Goal: Transaction & Acquisition: Book appointment/travel/reservation

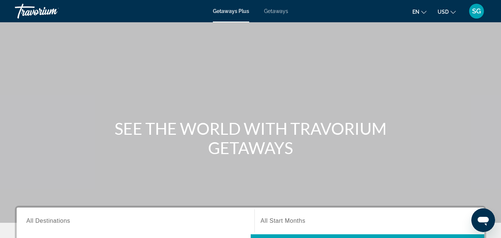
click at [281, 10] on span "Getaways" at bounding box center [276, 11] width 24 height 6
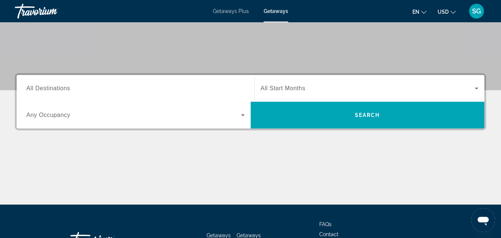
scroll to position [148, 0]
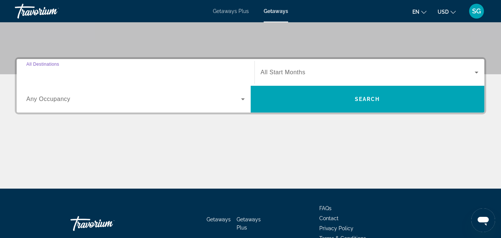
click at [86, 73] on input "Destination All Destinations" at bounding box center [135, 72] width 218 height 9
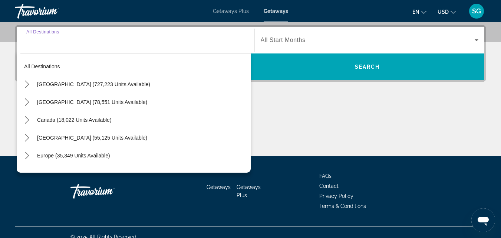
scroll to position [181, 0]
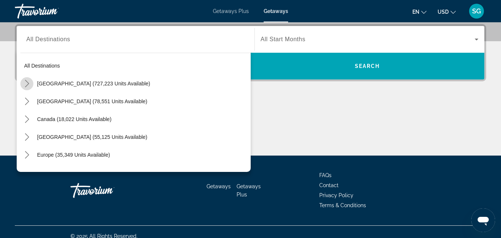
click at [27, 81] on icon "Toggle United States (727,223 units available) submenu" at bounding box center [26, 83] width 7 height 7
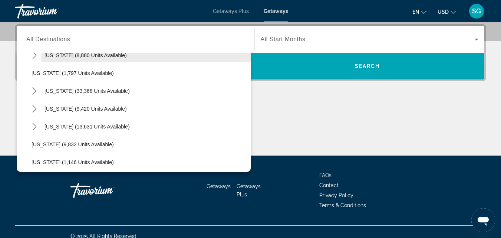
scroll to position [667, 0]
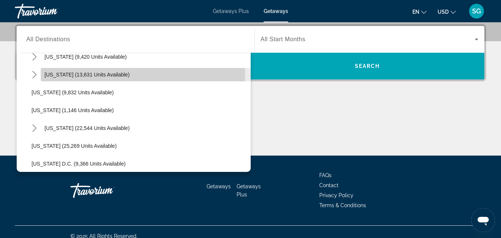
click at [76, 71] on span "Select destination: Texas (13,631 units available)" at bounding box center [146, 75] width 210 height 18
type input "**********"
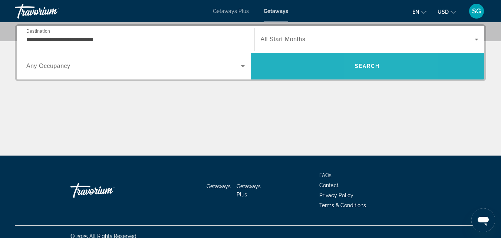
click at [386, 64] on span "Search" at bounding box center [368, 66] width 234 height 18
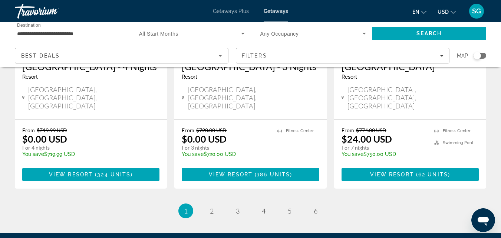
scroll to position [1028, 0]
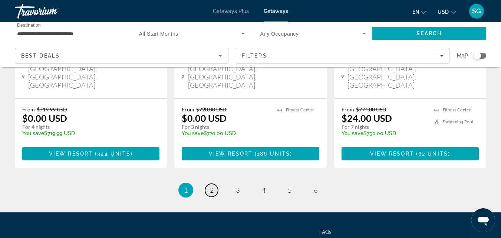
click at [209, 183] on link "page 2" at bounding box center [211, 189] width 13 height 13
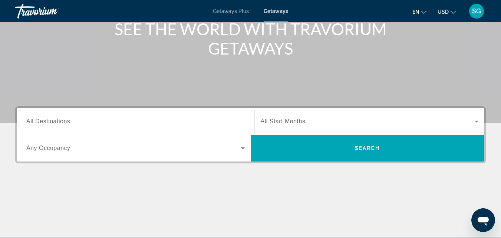
scroll to position [111, 0]
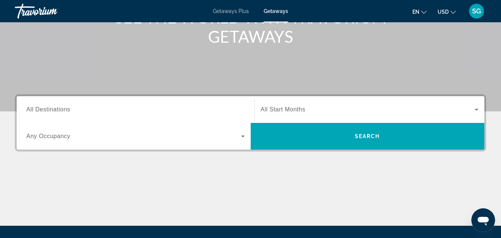
click at [27, 110] on span "All Destinations" at bounding box center [48, 109] width 44 height 6
click at [27, 110] on input "Destination All Destinations" at bounding box center [135, 109] width 218 height 9
click at [27, 110] on div "Destination All Destinations" at bounding box center [135, 109] width 230 height 27
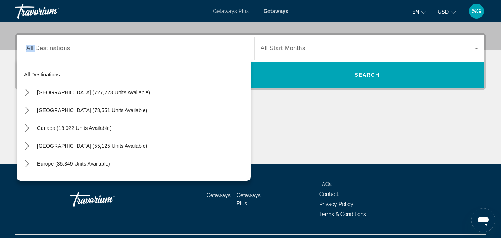
scroll to position [181, 0]
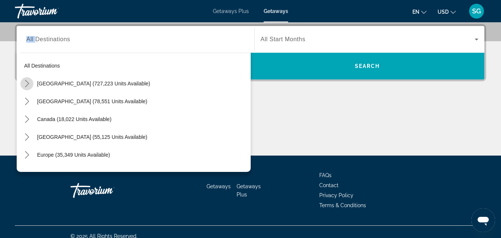
click at [26, 84] on icon "Toggle United States (727,223 units available) submenu" at bounding box center [26, 83] width 7 height 7
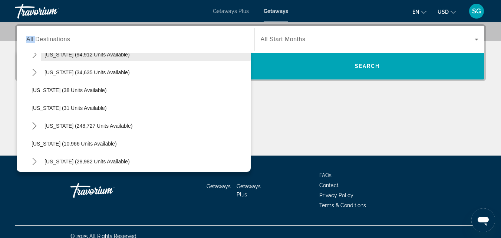
scroll to position [96, 0]
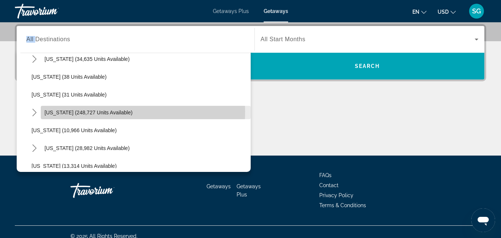
click at [64, 111] on span "[US_STATE] (248,727 units available)" at bounding box center [88, 112] width 88 height 6
type input "**********"
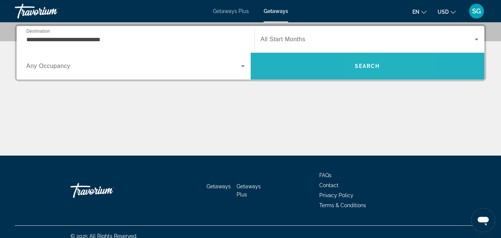
click at [386, 63] on span "Search" at bounding box center [368, 66] width 234 height 18
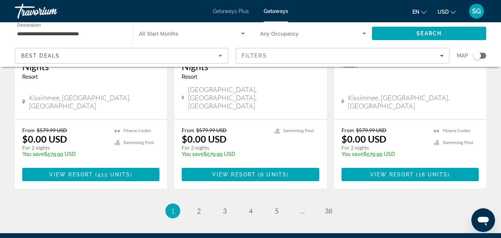
scroll to position [1029, 0]
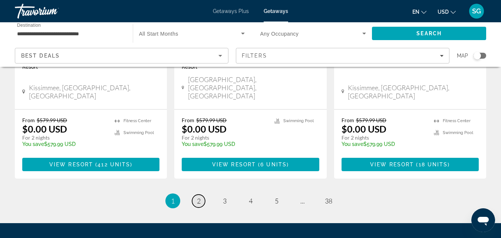
click at [200, 196] on span "2" at bounding box center [199, 200] width 4 height 8
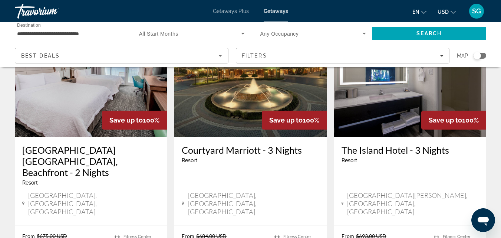
scroll to position [992, 0]
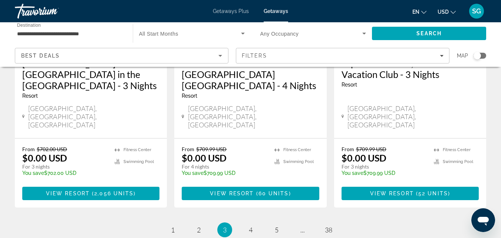
scroll to position [1001, 0]
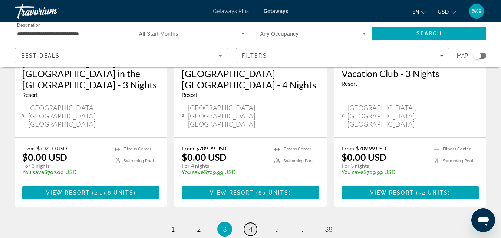
click at [247, 222] on link "page 4" at bounding box center [250, 228] width 13 height 13
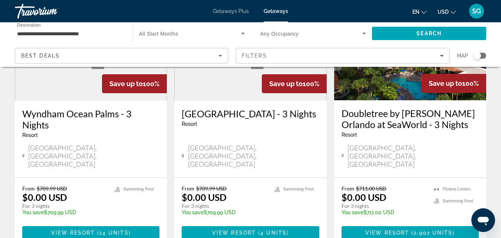
scroll to position [148, 0]
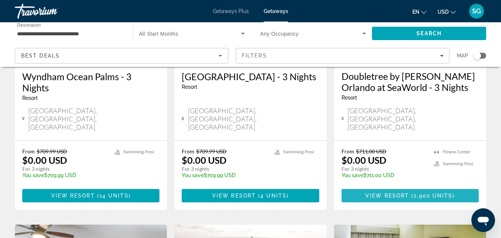
click at [402, 192] on span "View Resort" at bounding box center [387, 195] width 44 height 6
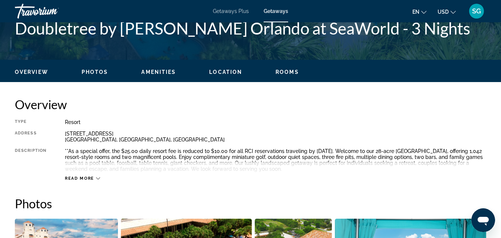
scroll to position [334, 0]
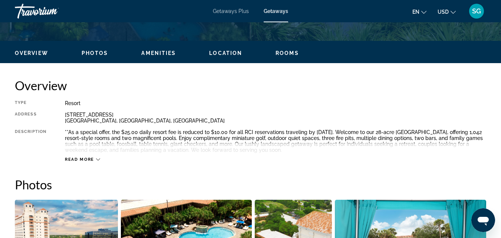
click at [95, 161] on div "Read more" at bounding box center [82, 159] width 35 height 5
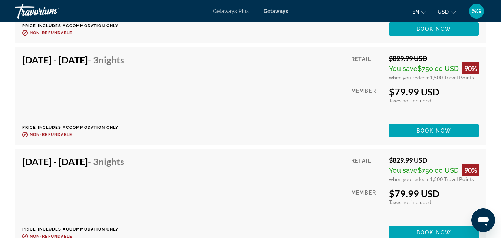
scroll to position [8785, 0]
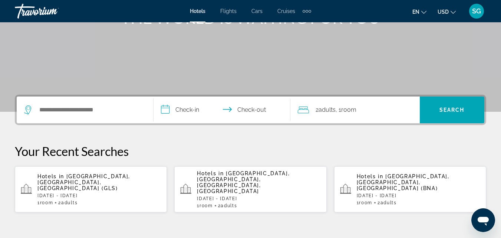
scroll to position [111, 0]
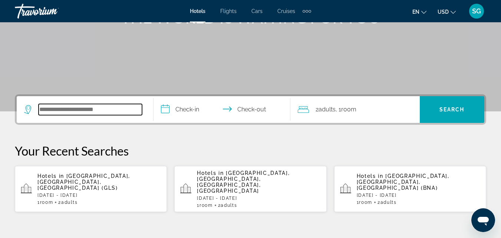
click at [80, 113] on input "Search hotel destination" at bounding box center [90, 109] width 103 height 11
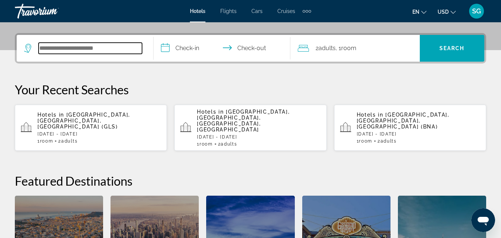
scroll to position [181, 0]
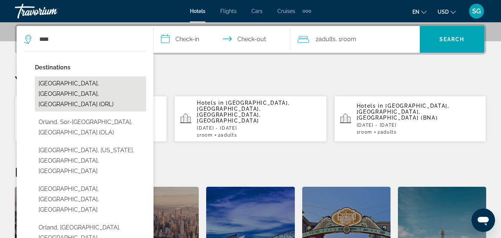
click at [75, 82] on button "Orlando, FL, United States (ORL)" at bounding box center [90, 93] width 111 height 35
type input "**********"
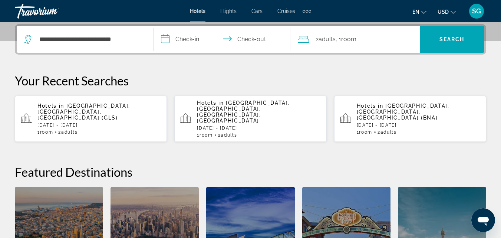
click at [163, 38] on input "**********" at bounding box center [223, 40] width 140 height 29
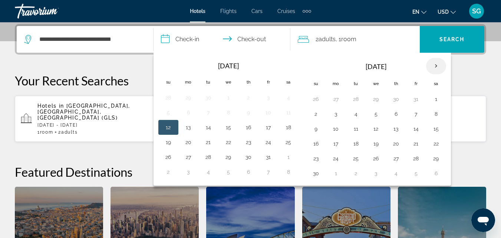
click at [436, 63] on th "Next month" at bounding box center [436, 66] width 20 height 16
click at [356, 159] on button "24" at bounding box center [356, 158] width 12 height 10
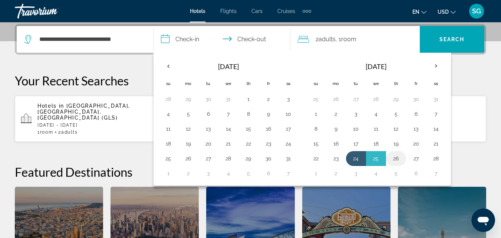
click at [395, 158] on button "26" at bounding box center [396, 158] width 12 height 10
type input "**********"
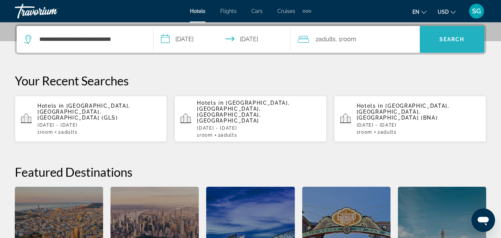
click at [451, 37] on span "Search" at bounding box center [451, 39] width 25 height 6
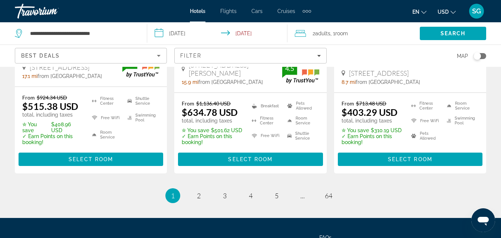
scroll to position [1139, 0]
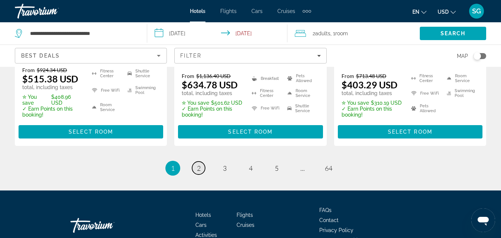
click at [197, 164] on span "2" at bounding box center [199, 168] width 4 height 8
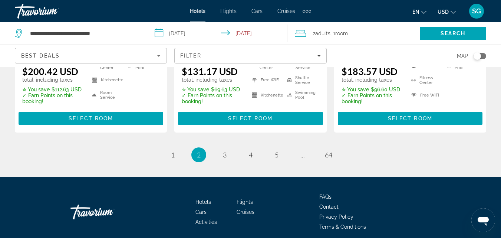
scroll to position [1133, 0]
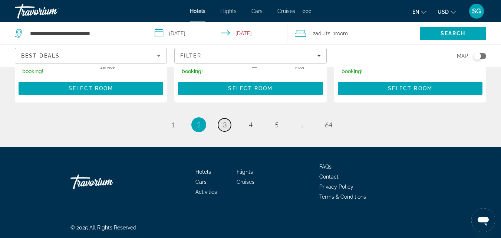
click at [223, 125] on span "3" at bounding box center [225, 124] width 4 height 8
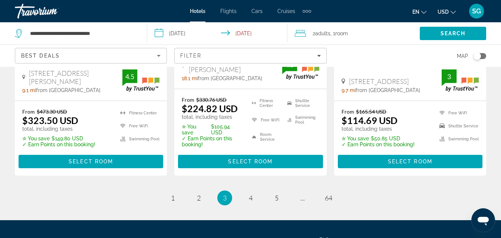
scroll to position [1149, 0]
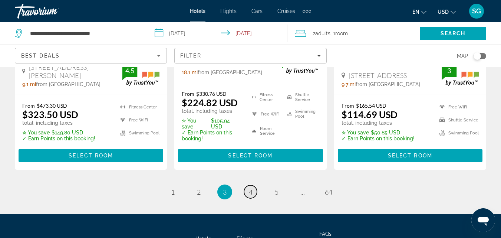
click at [246, 185] on link "page 4" at bounding box center [250, 191] width 13 height 13
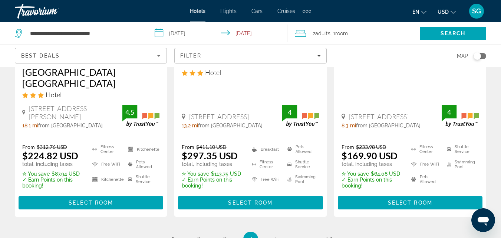
scroll to position [1075, 0]
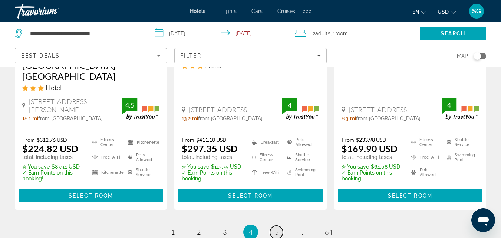
click at [273, 225] on link "page 5" at bounding box center [276, 231] width 13 height 13
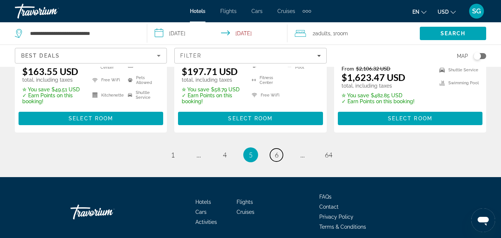
scroll to position [1149, 0]
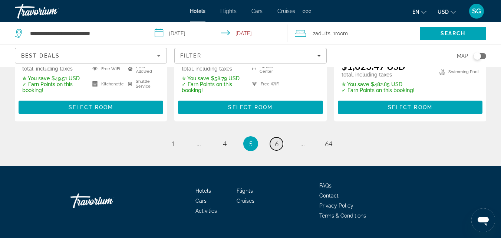
drag, startPoint x: 271, startPoint y: 132, endPoint x: 273, endPoint y: 127, distance: 5.4
click at [272, 137] on link "page 6" at bounding box center [276, 143] width 13 height 13
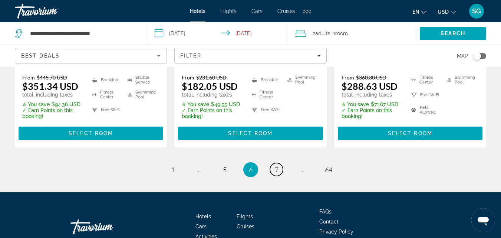
scroll to position [1112, 0]
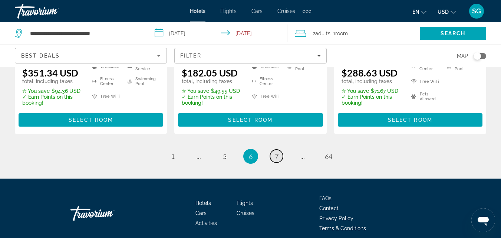
click at [275, 152] on span "7" at bounding box center [277, 156] width 4 height 8
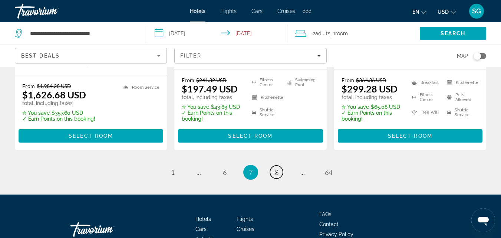
scroll to position [1149, 0]
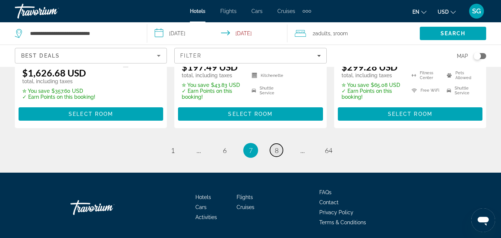
click at [278, 146] on span "8" at bounding box center [277, 150] width 4 height 8
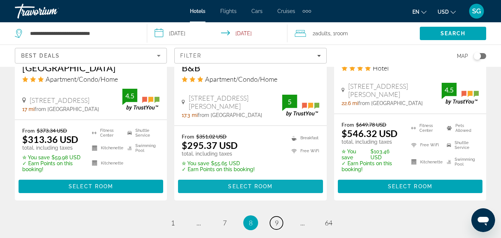
scroll to position [1038, 0]
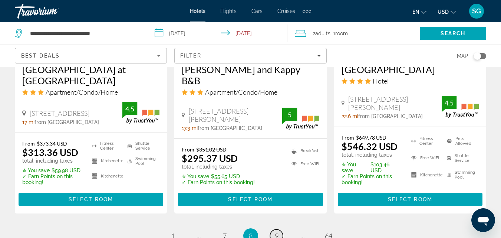
click at [275, 231] on span "9" at bounding box center [277, 235] width 4 height 8
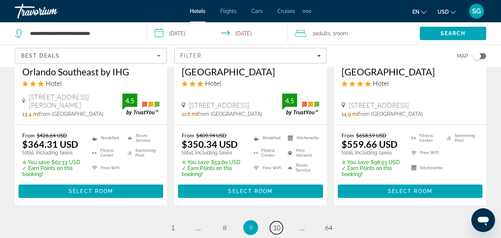
scroll to position [1075, 0]
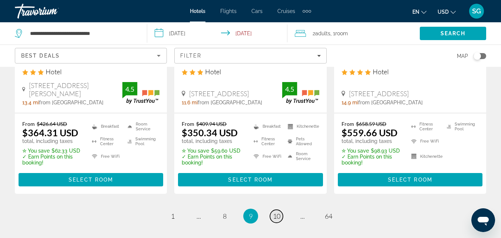
click at [277, 212] on span "10" at bounding box center [276, 216] width 7 height 8
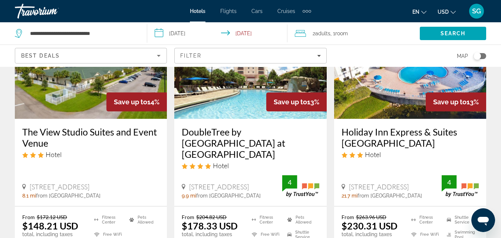
scroll to position [408, 0]
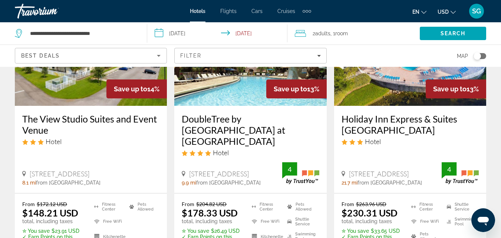
click at [248, 113] on h3 "DoubleTree by Hilton Hotel Orlando at SeaWorld" at bounding box center [250, 129] width 137 height 33
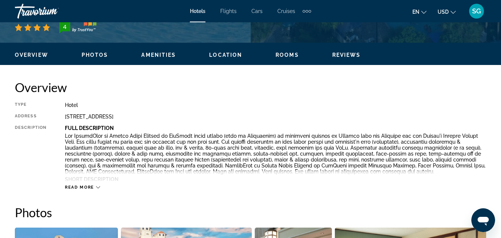
scroll to position [334, 0]
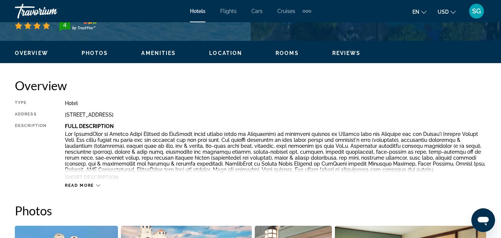
click at [98, 183] on icon "Main content" at bounding box center [98, 185] width 4 height 4
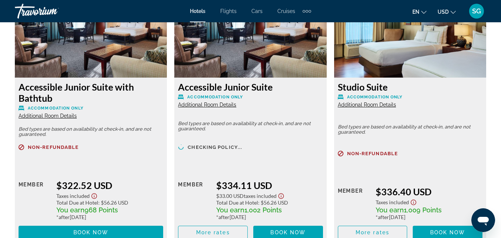
scroll to position [4599, 0]
